Goal: Information Seeking & Learning: Learn about a topic

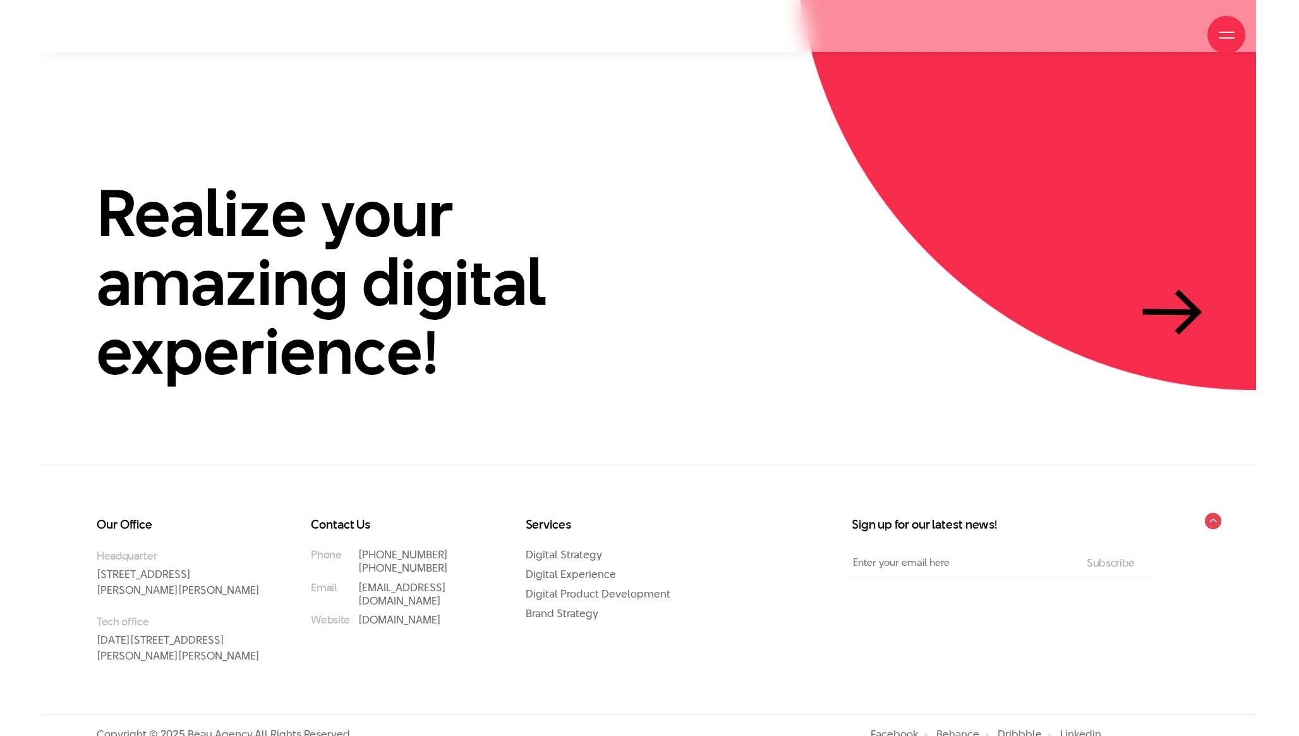
scroll to position [4012, 0]
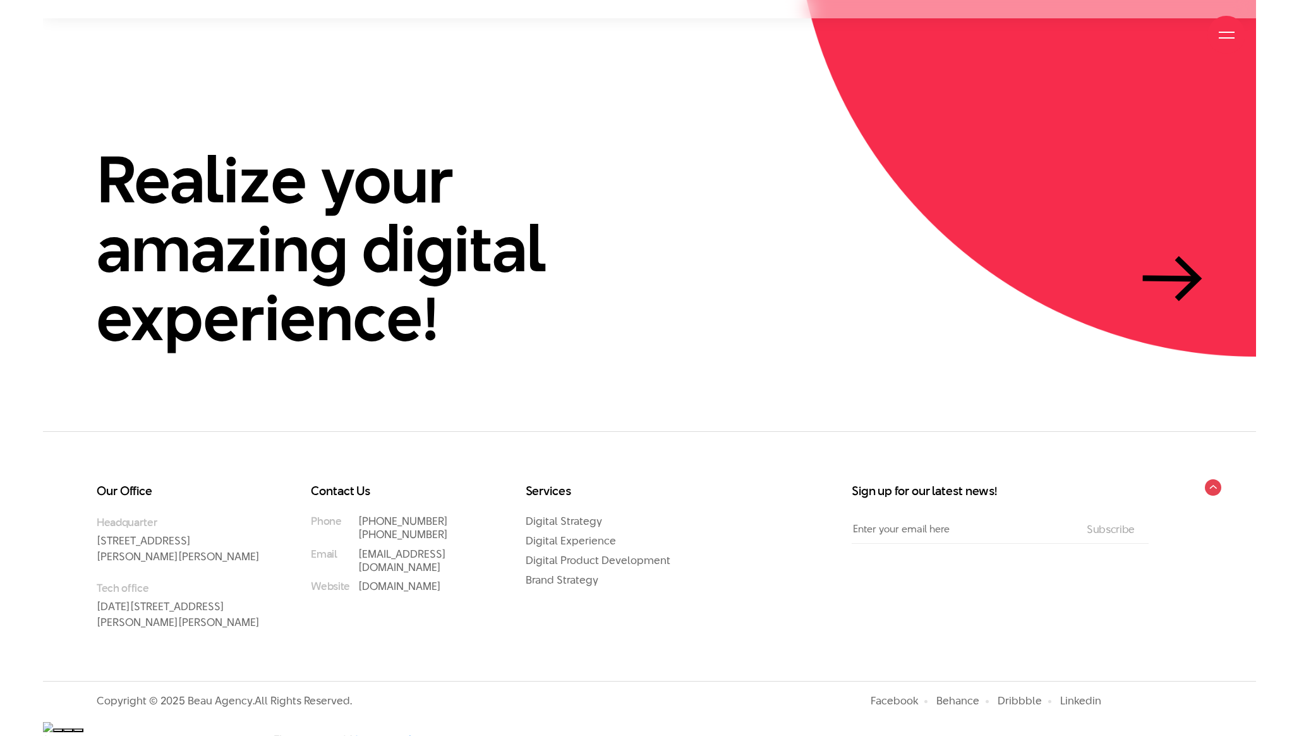
click at [190, 543] on p "Headquarter 33 Giang Van Minh Street, Ba Dinh District, Hanoi, Vietnam" at bounding box center [179, 539] width 164 height 50
click at [573, 519] on link "Digital Strategy" at bounding box center [564, 520] width 76 height 15
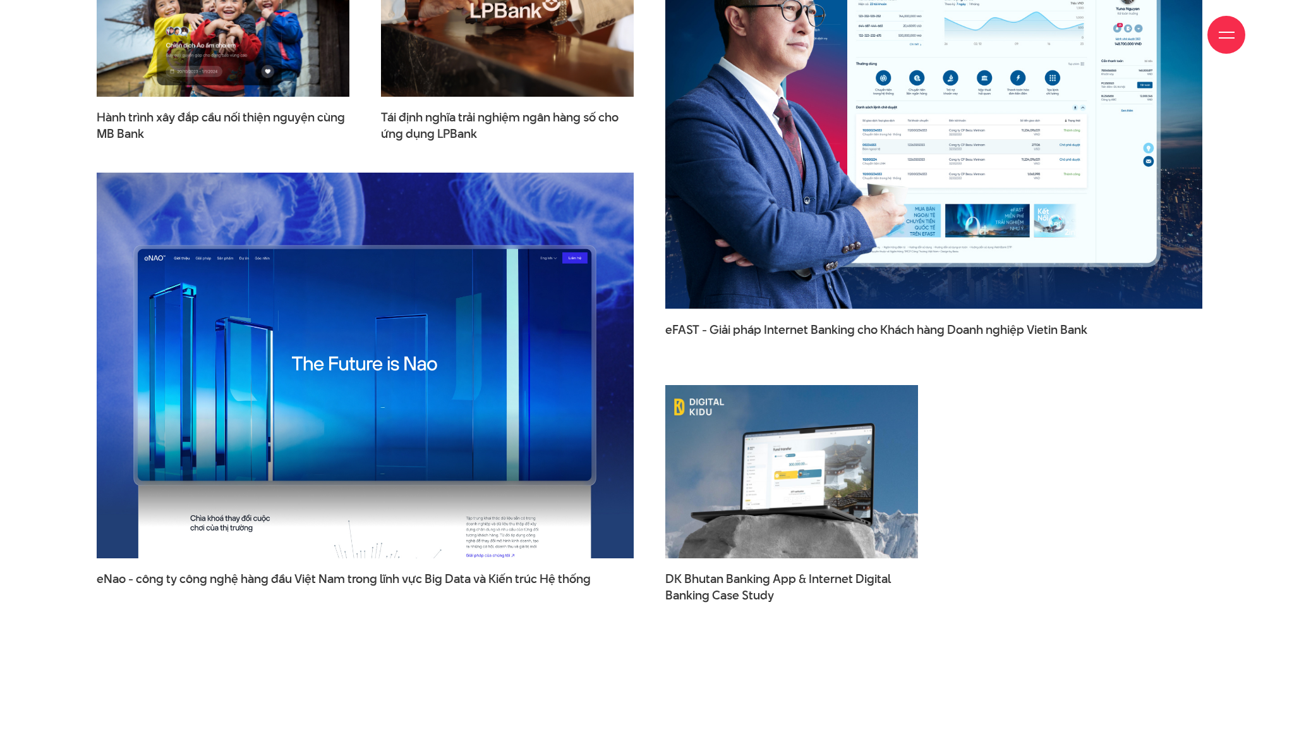
scroll to position [3869, 0]
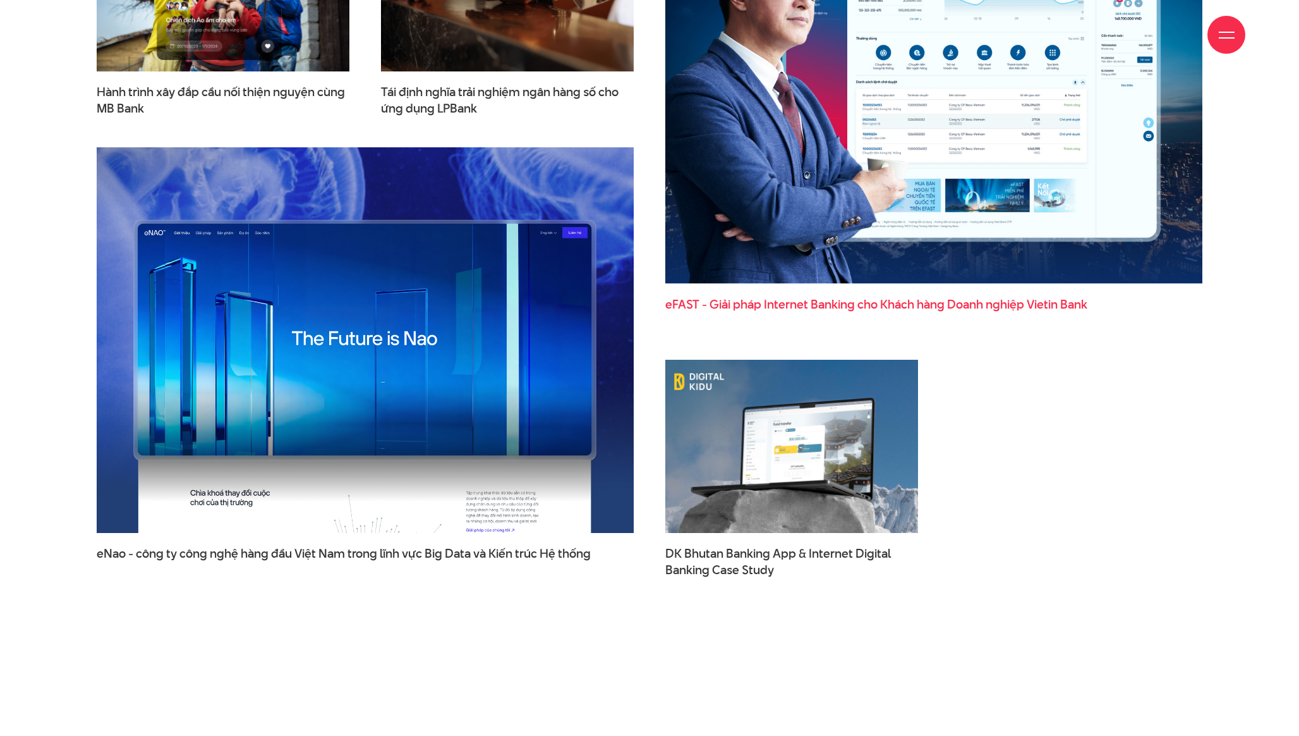
click at [732, 310] on span "eFAST - Giải pháp Internet Banking cho Khách hàng Doanh nghiệp Vietin Bank" at bounding box center [933, 312] width 537 height 32
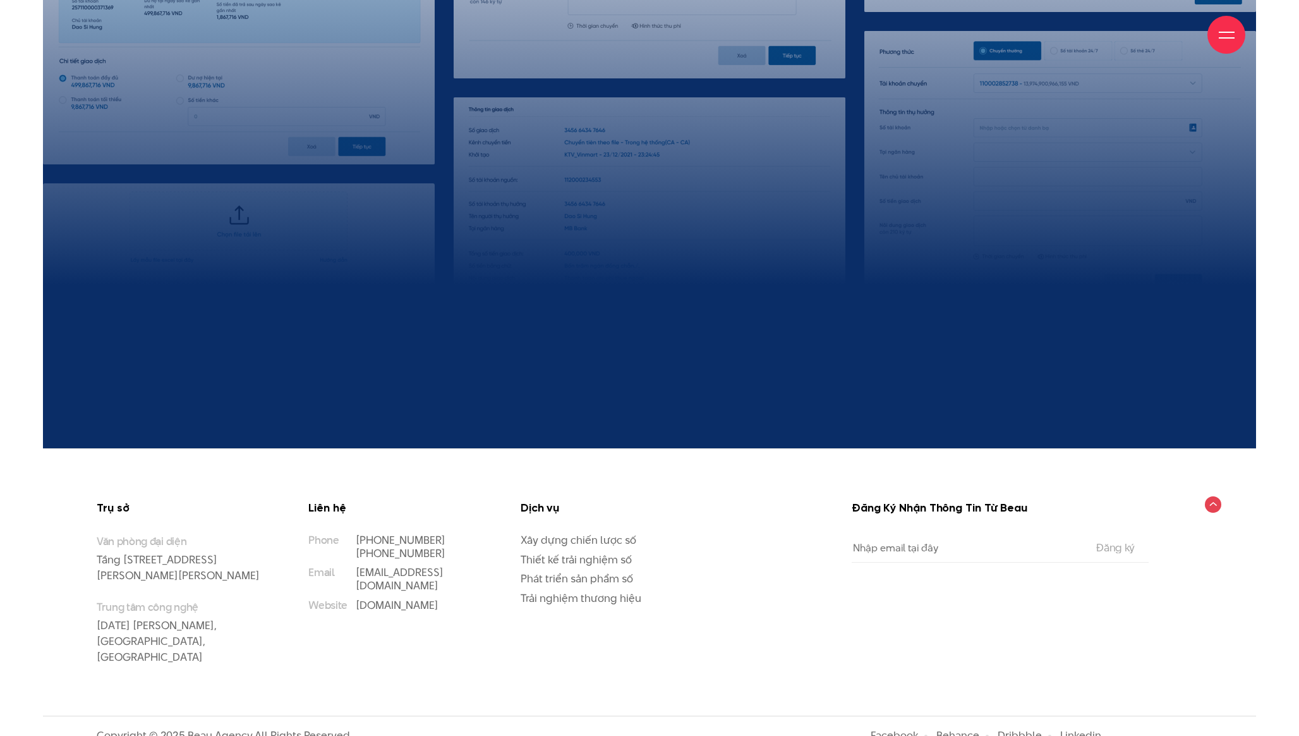
scroll to position [13676, 0]
